Goal: Task Accomplishment & Management: Manage account settings

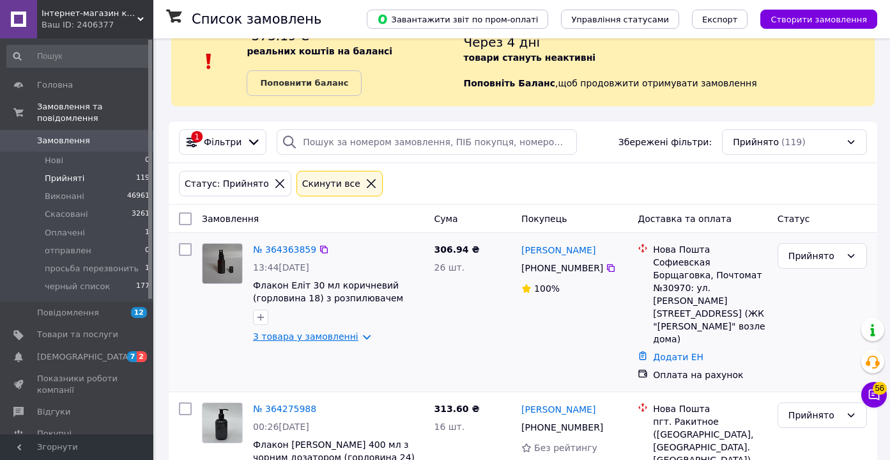
scroll to position [35, 0]
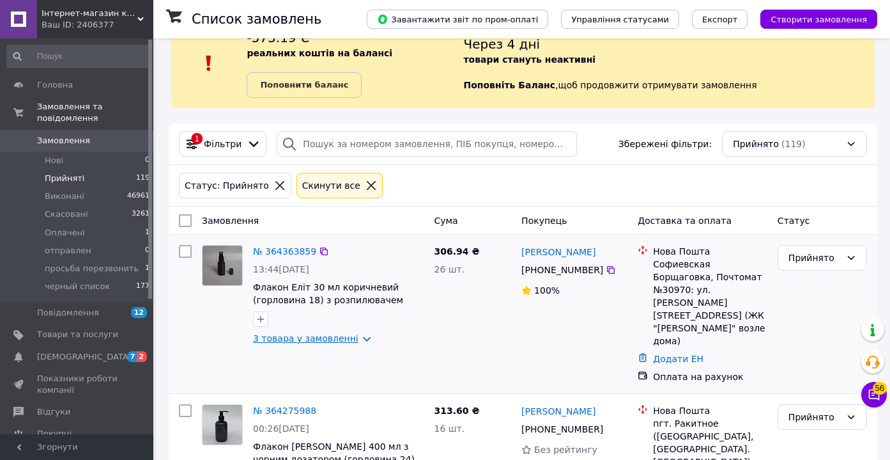
click at [339, 339] on link "3 товара у замовленні" at bounding box center [305, 338] width 105 height 10
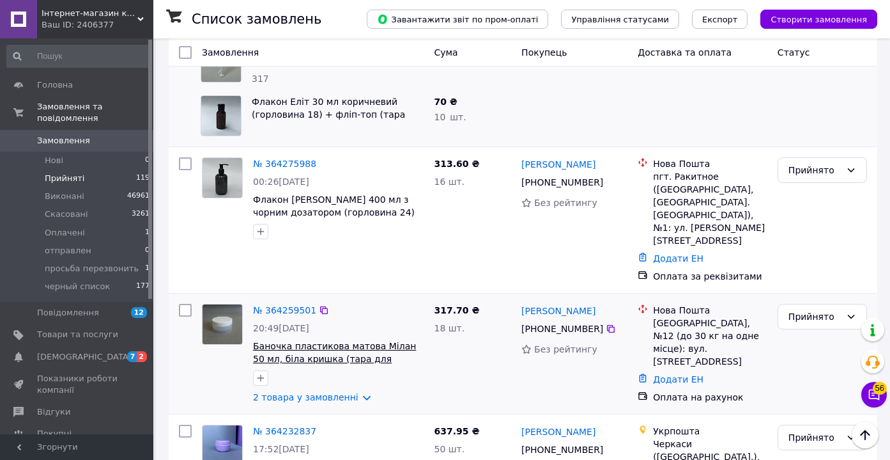
scroll to position [476, 0]
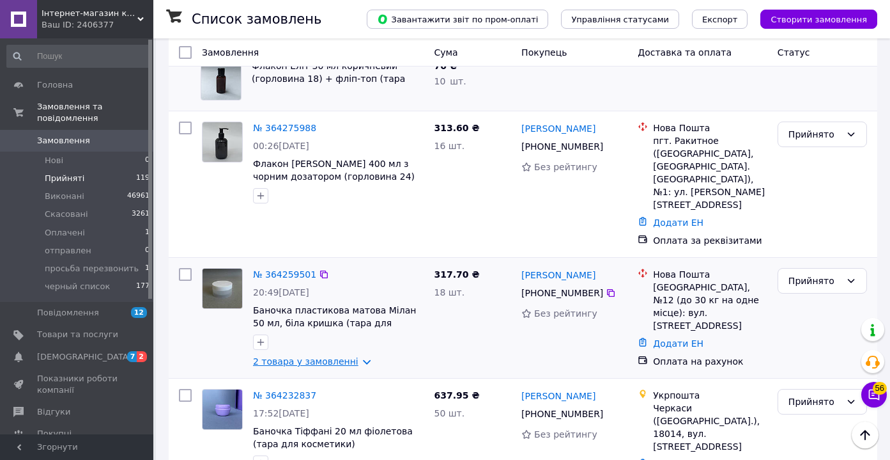
click at [346, 356] on link "2 товара у замовленні" at bounding box center [305, 361] width 105 height 10
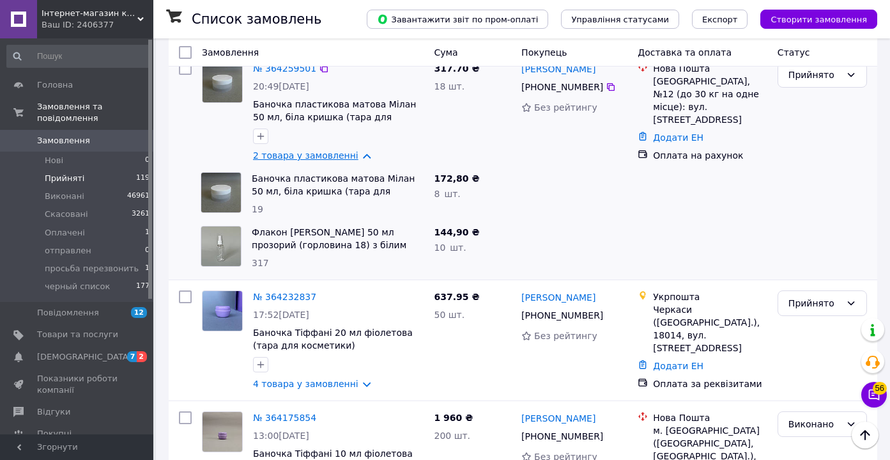
scroll to position [683, 0]
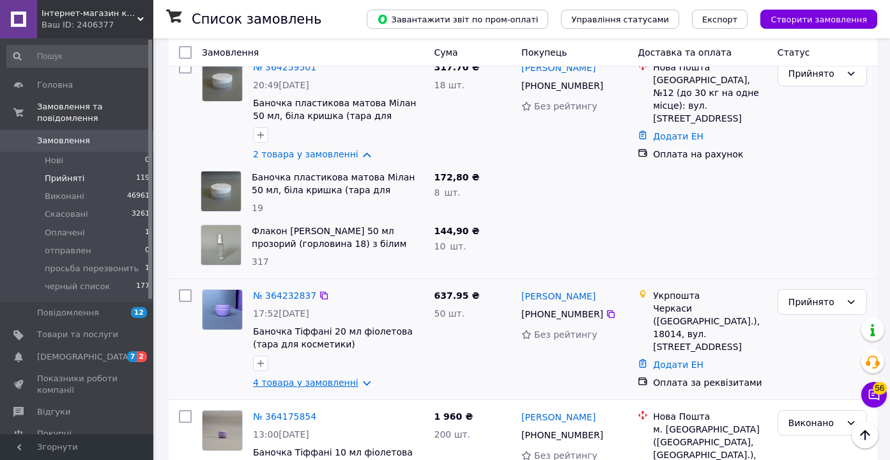
click at [353, 377] on link "4 товара у замовленні" at bounding box center [305, 382] width 105 height 10
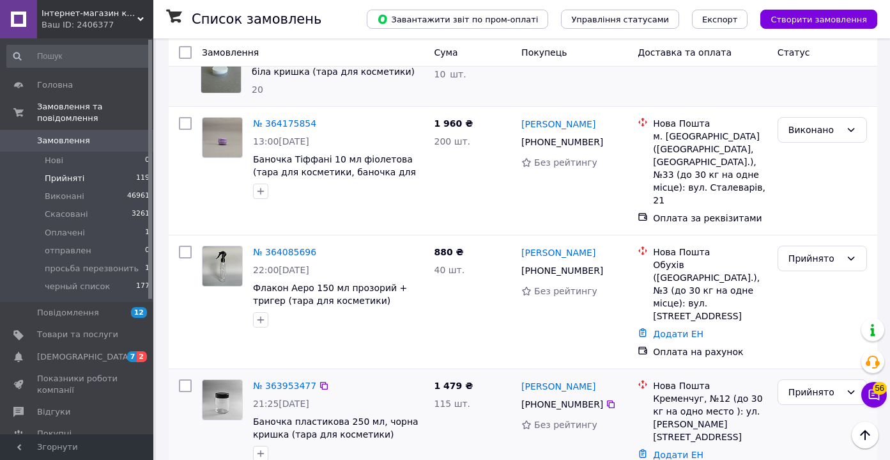
scroll to position [1222, 0]
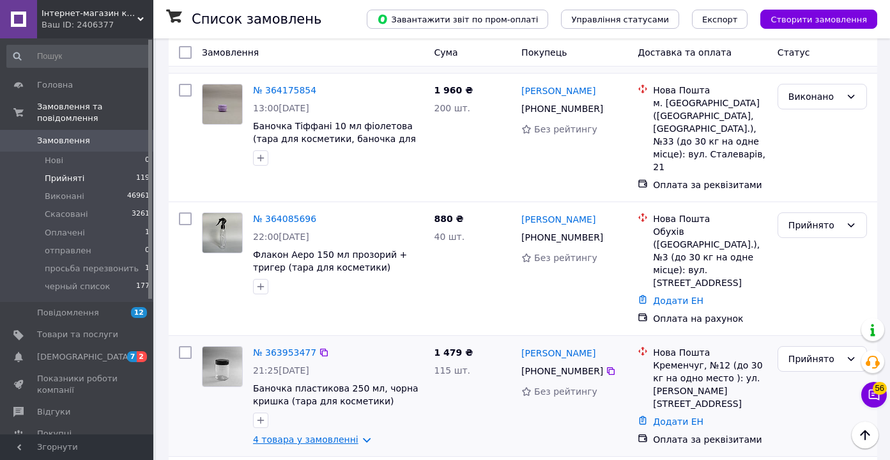
click at [359, 434] on link "4 товара у замовленні" at bounding box center [305, 439] width 105 height 10
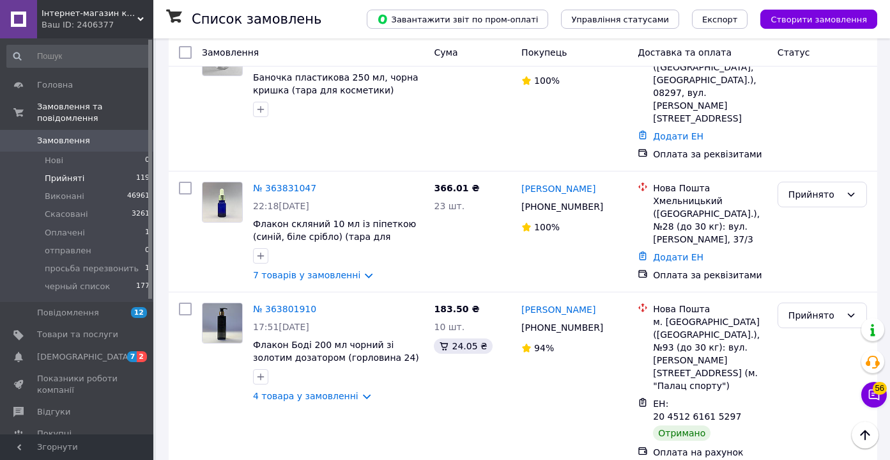
scroll to position [1985, 0]
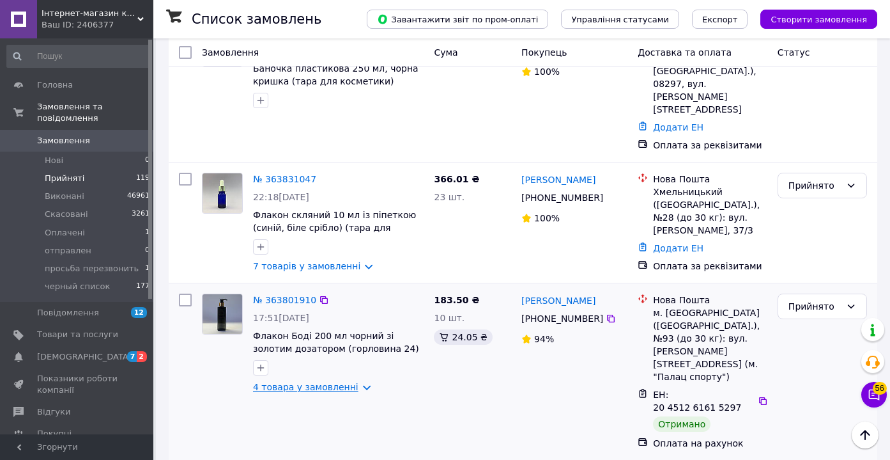
click at [359, 382] on link "4 товара у замовленні" at bounding box center [305, 387] width 105 height 10
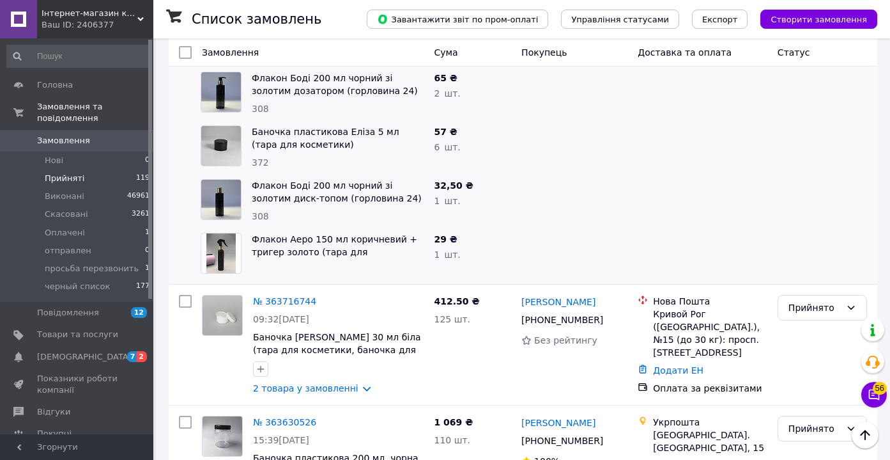
scroll to position [2383, 0]
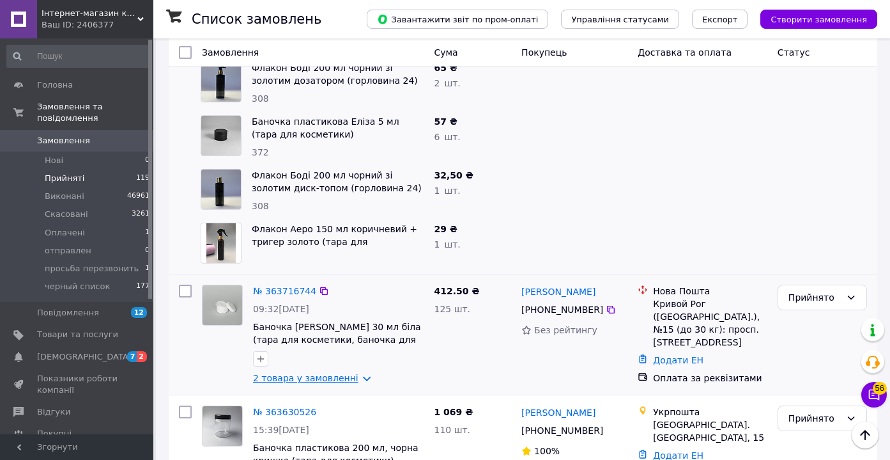
click at [355, 373] on link "2 товара у замовленні" at bounding box center [305, 378] width 105 height 10
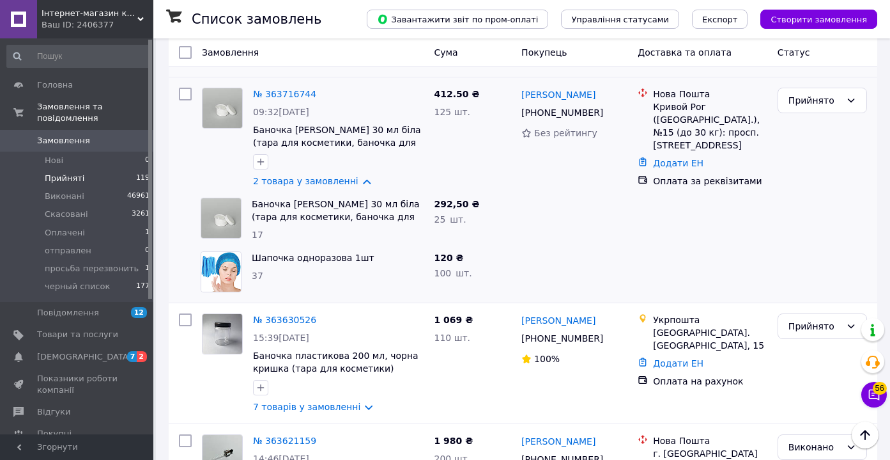
scroll to position [2588, 0]
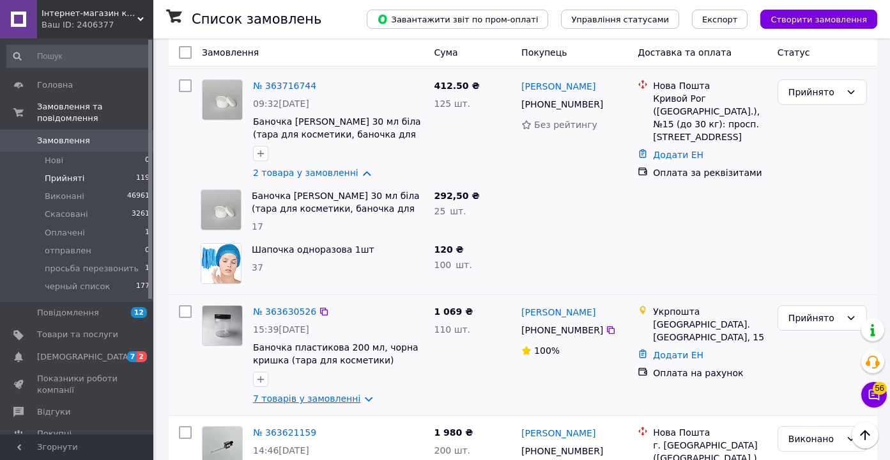
click at [358, 393] on link "7 товарів у замовленні" at bounding box center [306, 398] width 107 height 10
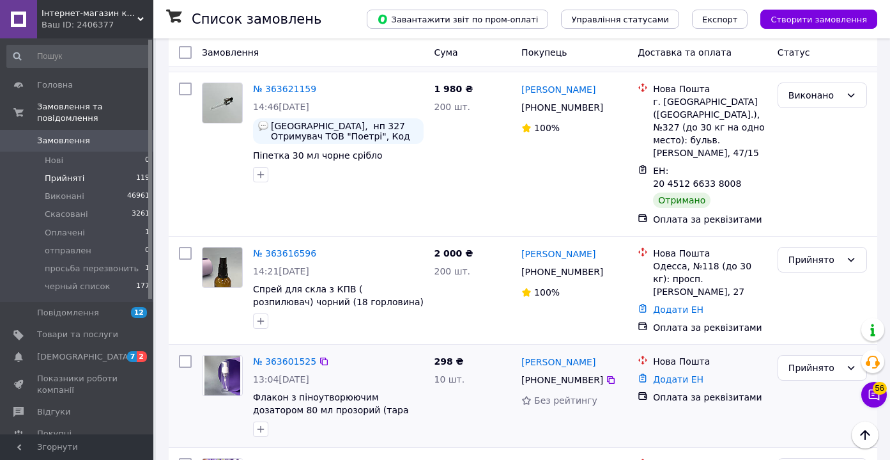
scroll to position [3305, 0]
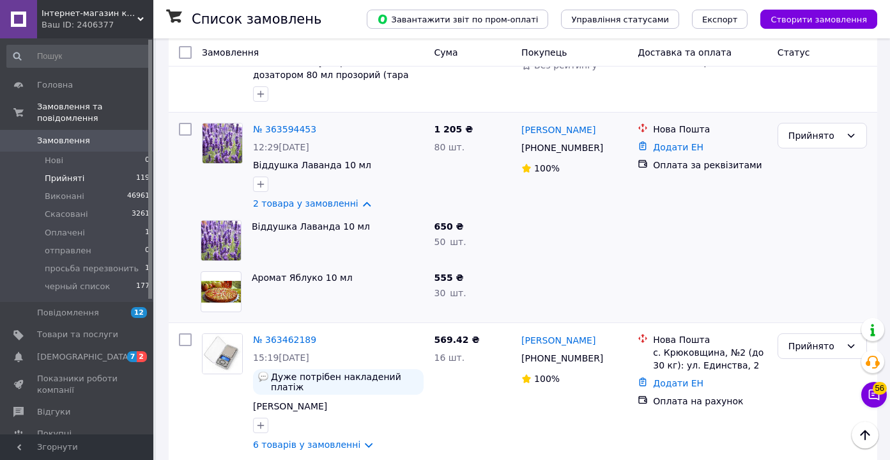
scroll to position [3640, 0]
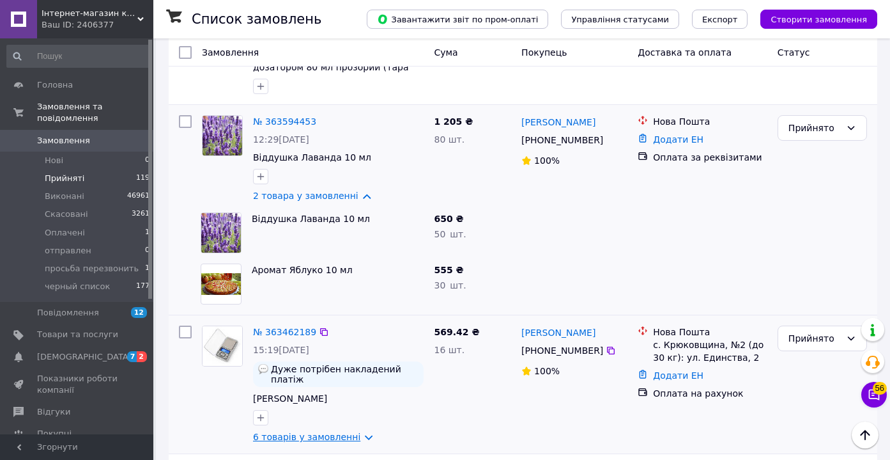
click at [361, 431] on link "6 товарів у замовленні" at bounding box center [306, 436] width 107 height 10
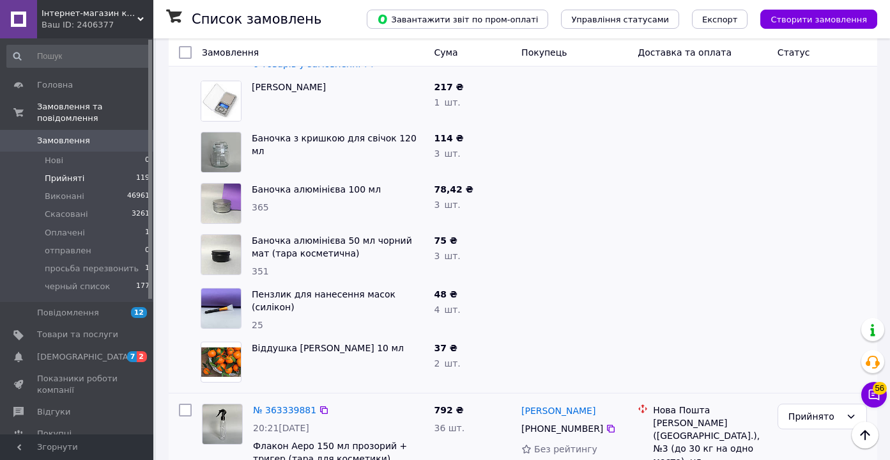
scroll to position [4011, 0]
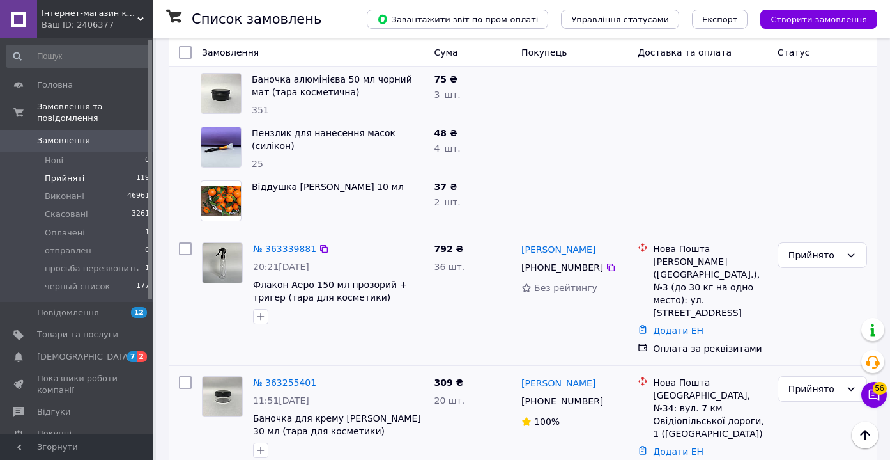
scroll to position [4172, 0]
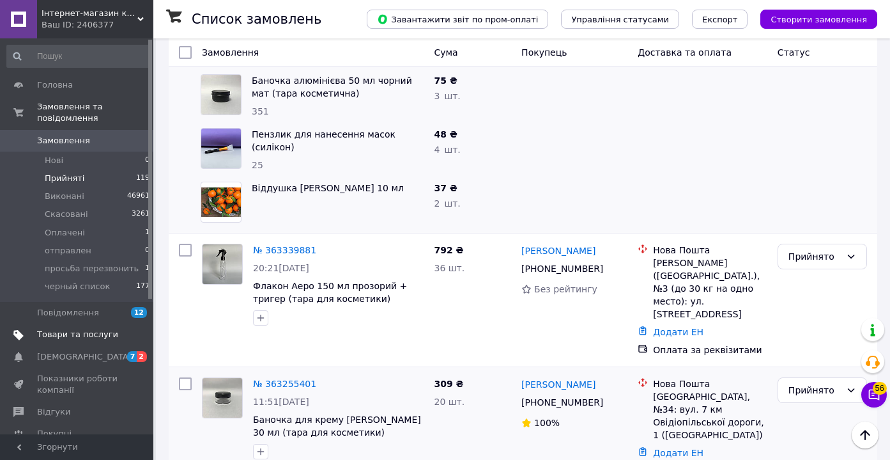
click at [93, 332] on span "Товари та послуги" at bounding box center [77, 335] width 81 height 12
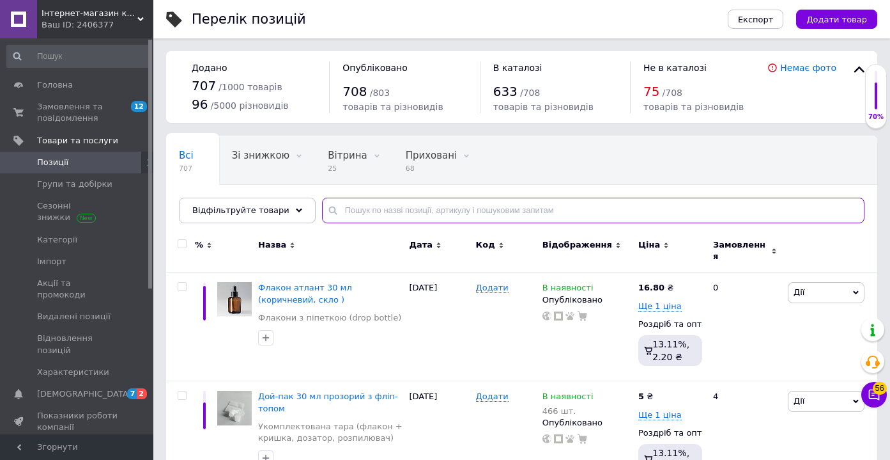
click at [370, 214] on input "text" at bounding box center [593, 211] width 543 height 26
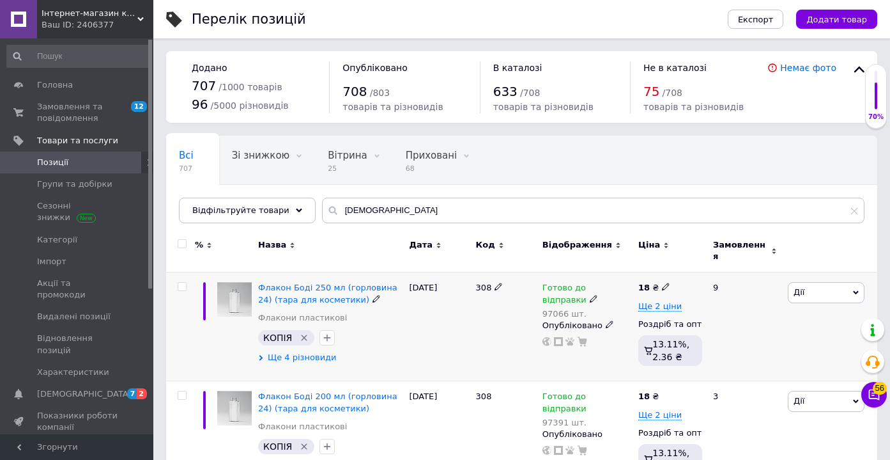
click at [290, 352] on span "Ще 4 різновиди" at bounding box center [302, 358] width 69 height 12
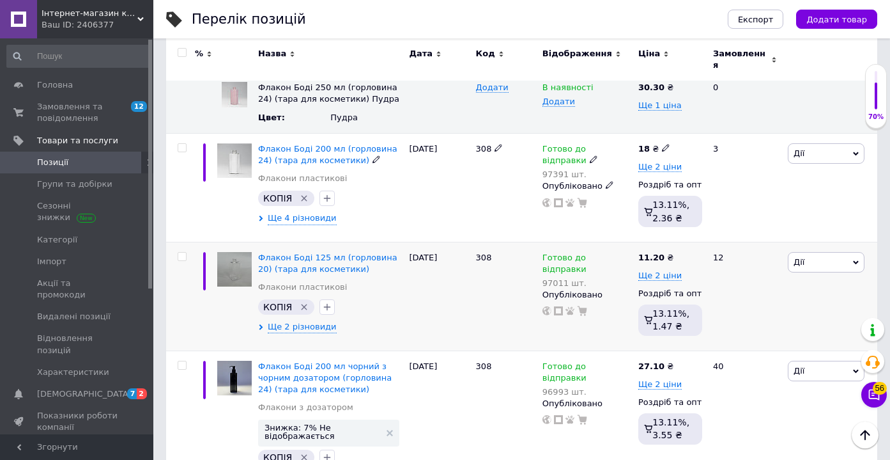
scroll to position [506, 0]
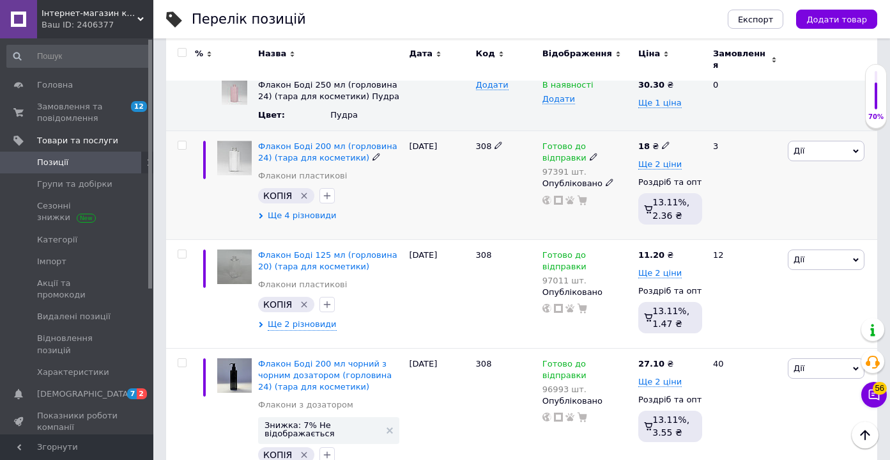
click at [310, 210] on span "Ще 4 різновиди" at bounding box center [302, 216] width 69 height 12
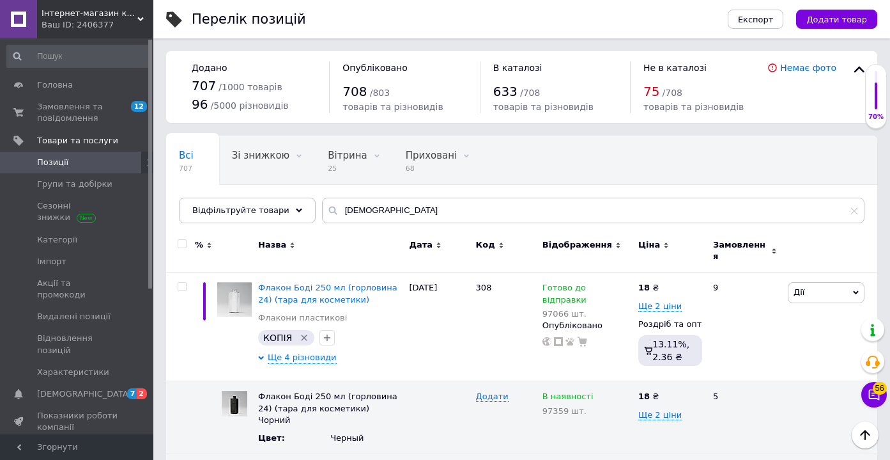
scroll to position [0, 0]
drag, startPoint x: 363, startPoint y: 213, endPoint x: 330, endPoint y: 213, distance: 32.6
click at [330, 213] on input "[DEMOGRAPHIC_DATA]" at bounding box center [593, 211] width 543 height 26
type input "[PERSON_NAME]"
